Goal: Complete application form: Complete application form

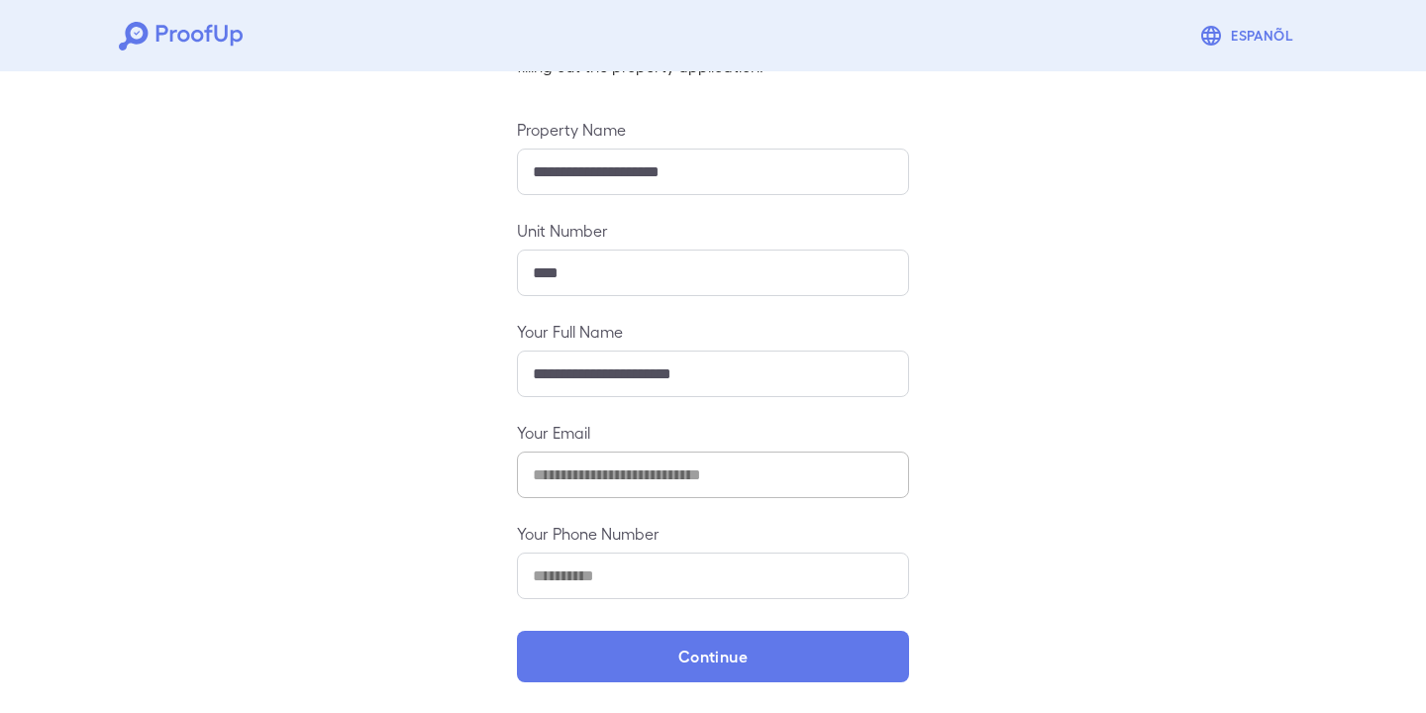
scroll to position [182, 0]
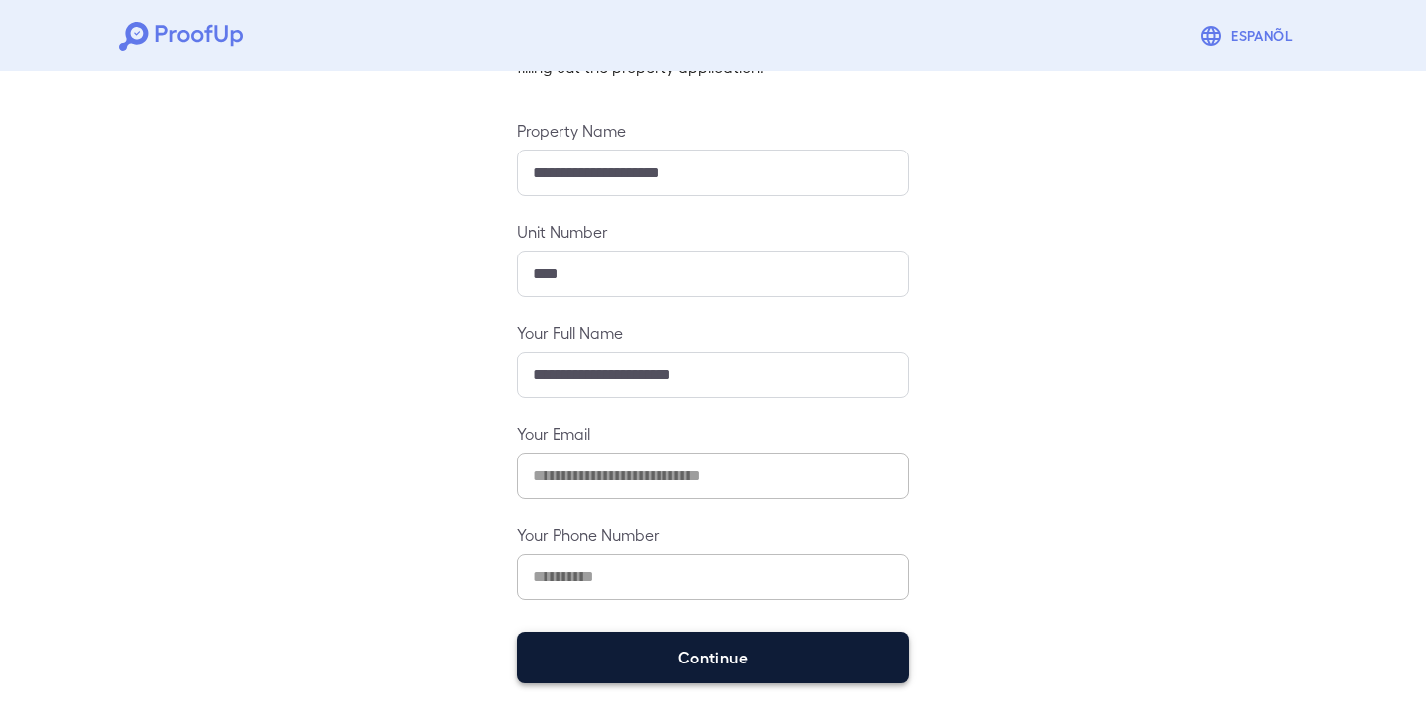
click at [667, 657] on button "Continue" at bounding box center [713, 657] width 392 height 51
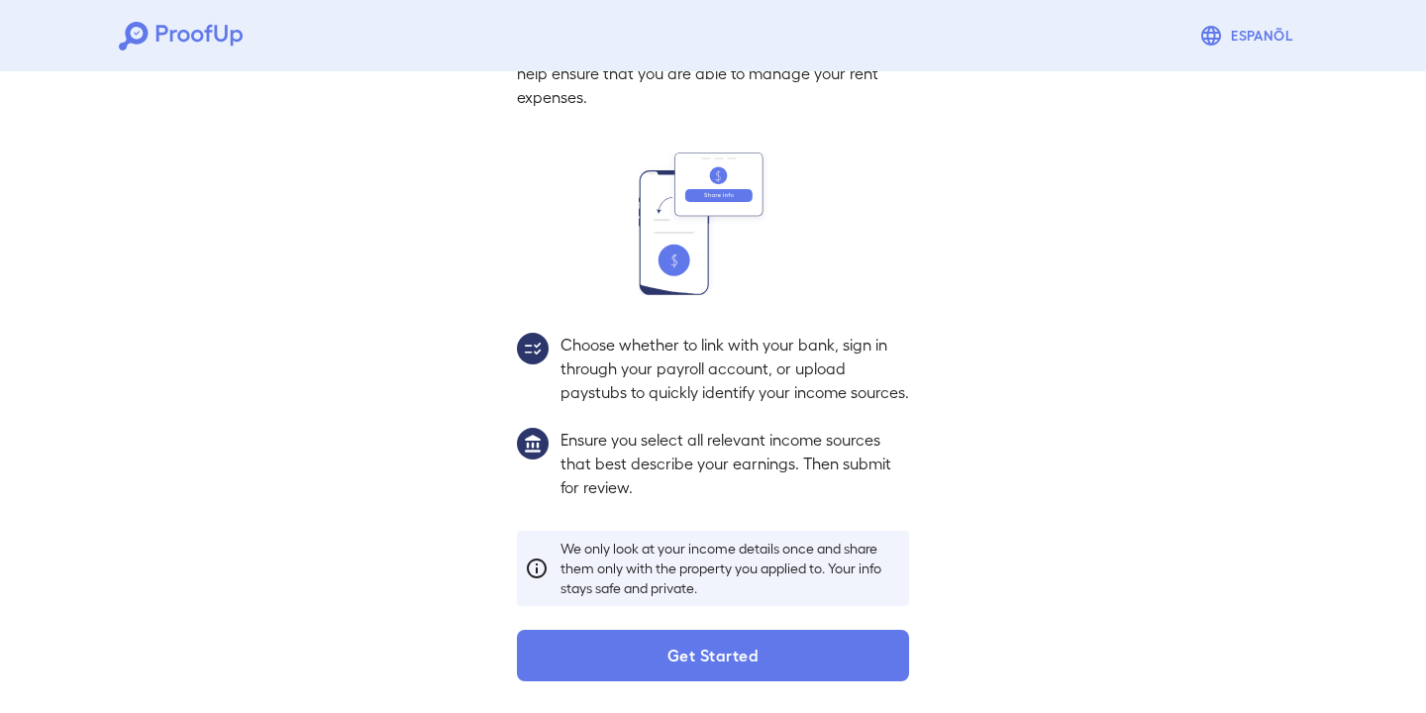
scroll to position [155, 0]
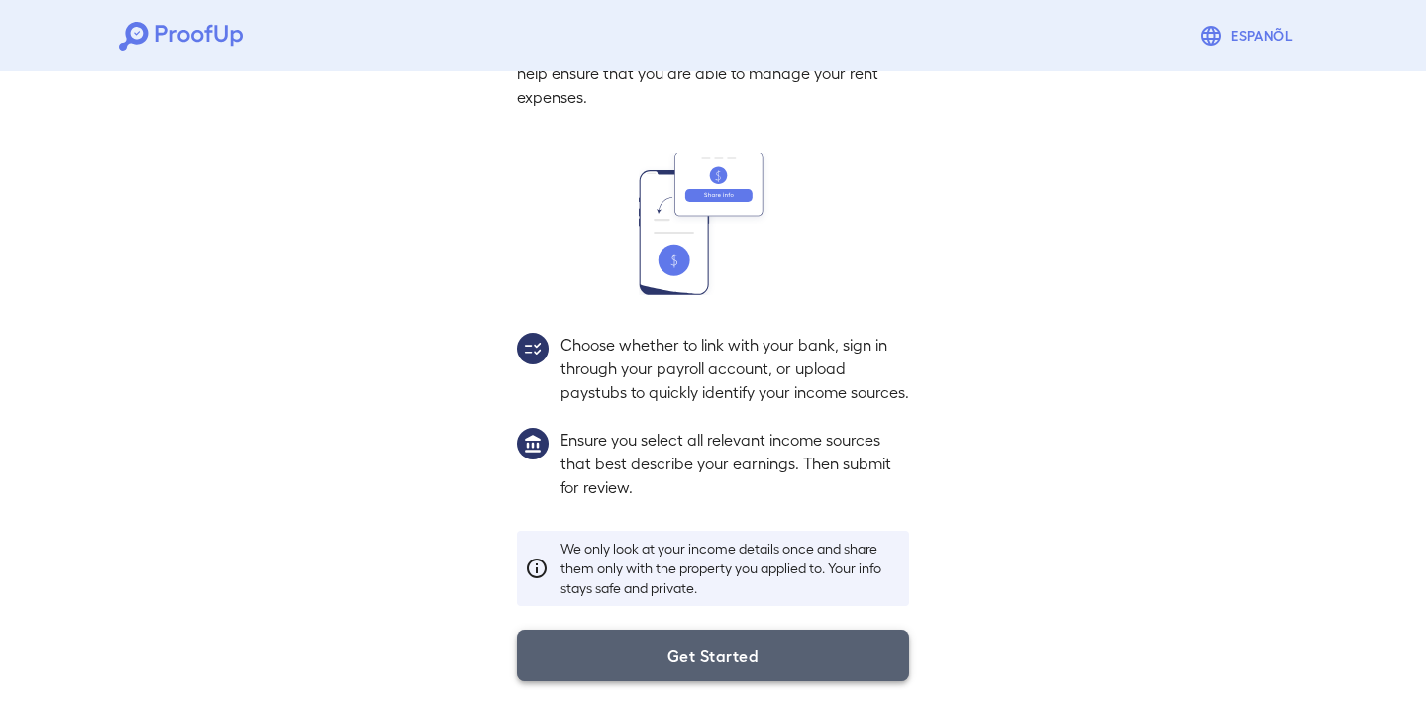
click at [667, 651] on button "Get Started" at bounding box center [713, 655] width 392 height 51
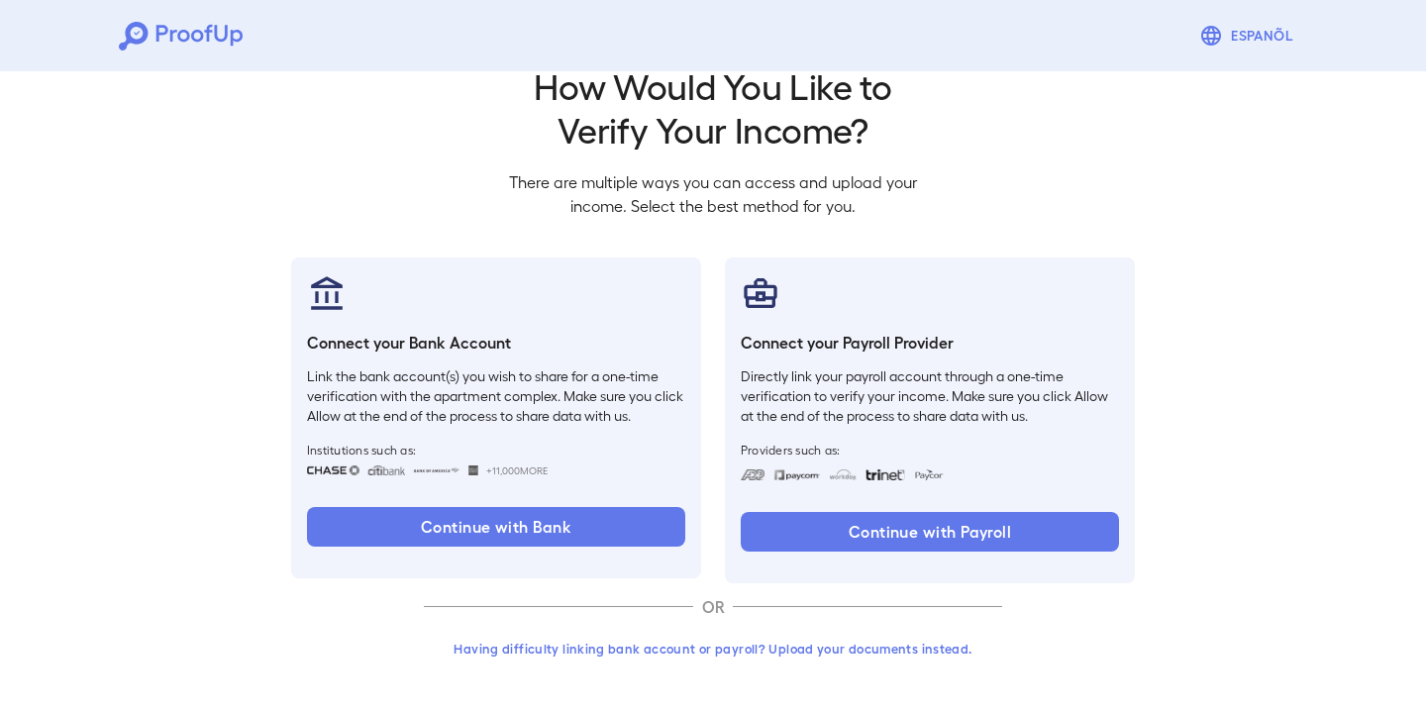
scroll to position [42, 0]
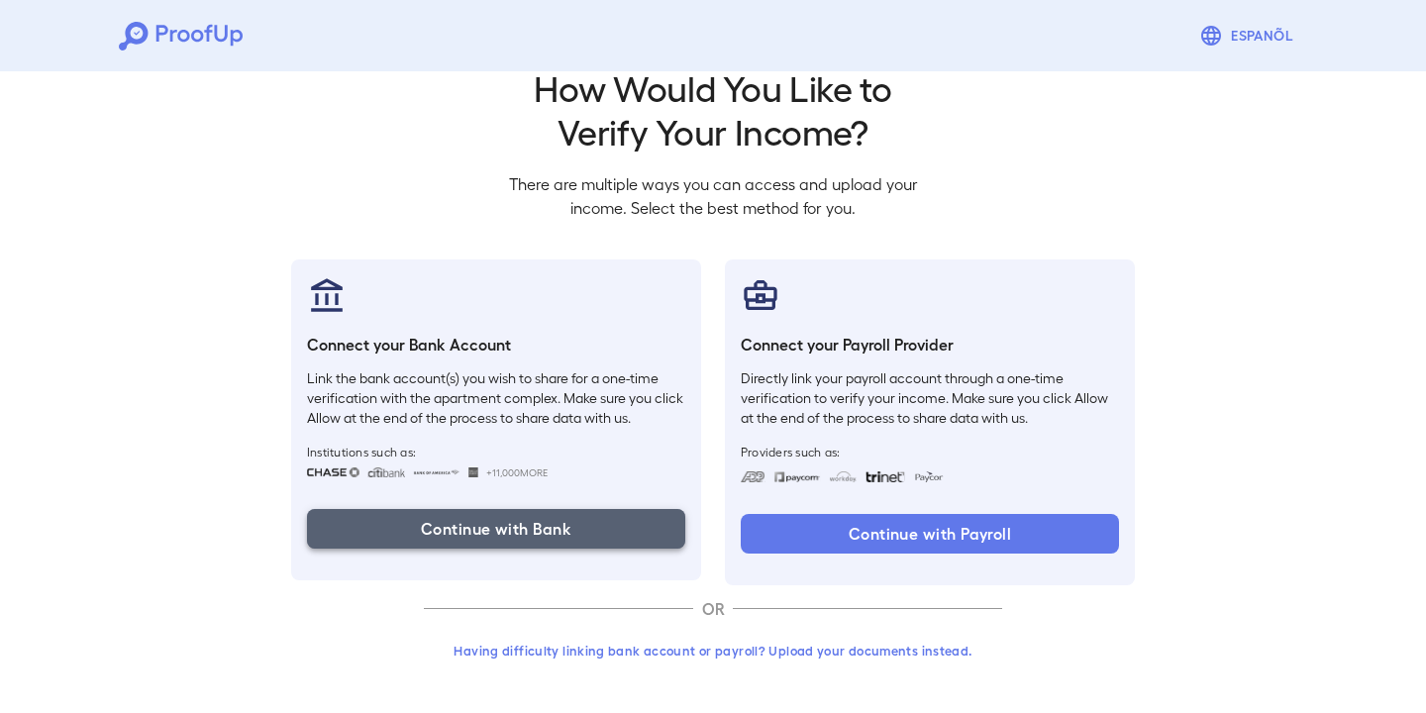
click at [640, 526] on button "Continue with Bank" at bounding box center [496, 529] width 378 height 40
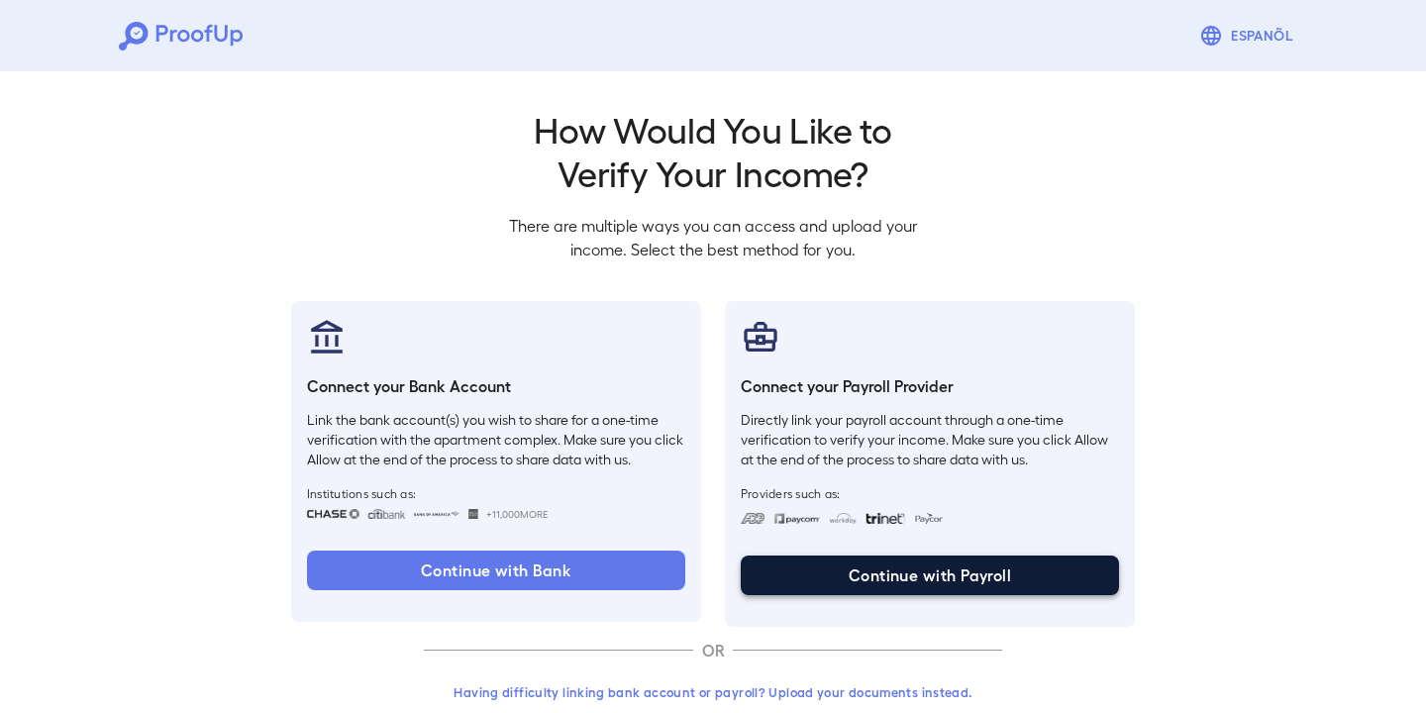
scroll to position [0, 0]
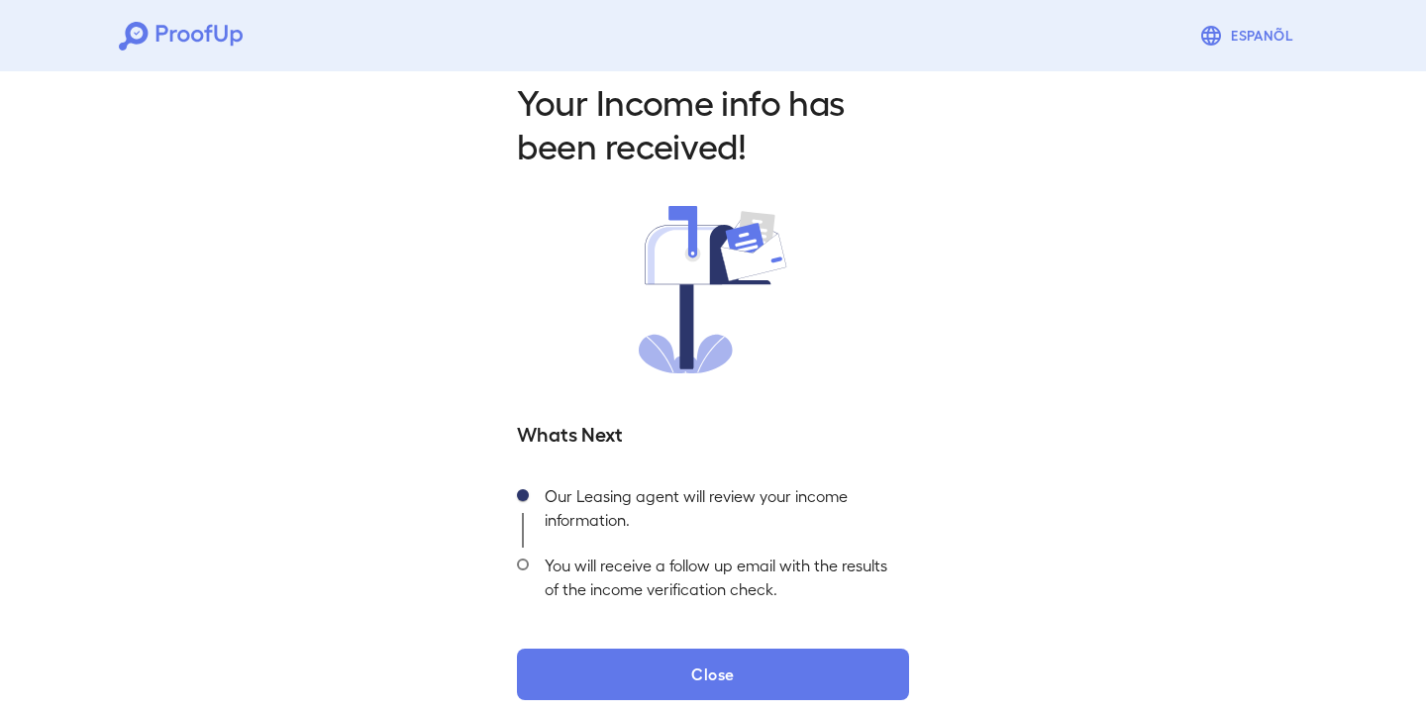
scroll to position [45, 0]
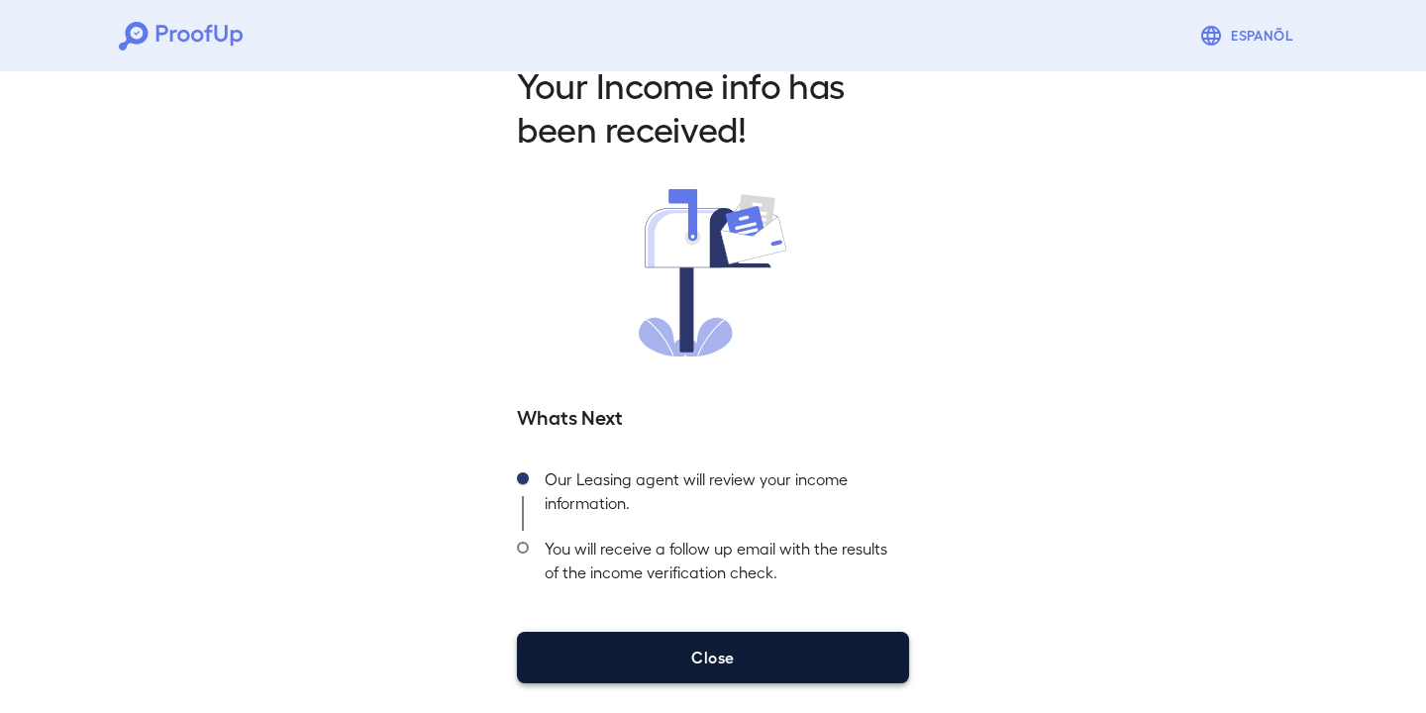
click at [730, 646] on button "Close" at bounding box center [713, 657] width 392 height 51
click at [728, 652] on button "Close" at bounding box center [713, 657] width 392 height 51
click at [723, 661] on button "Close" at bounding box center [713, 657] width 392 height 51
